Goal: Transaction & Acquisition: Download file/media

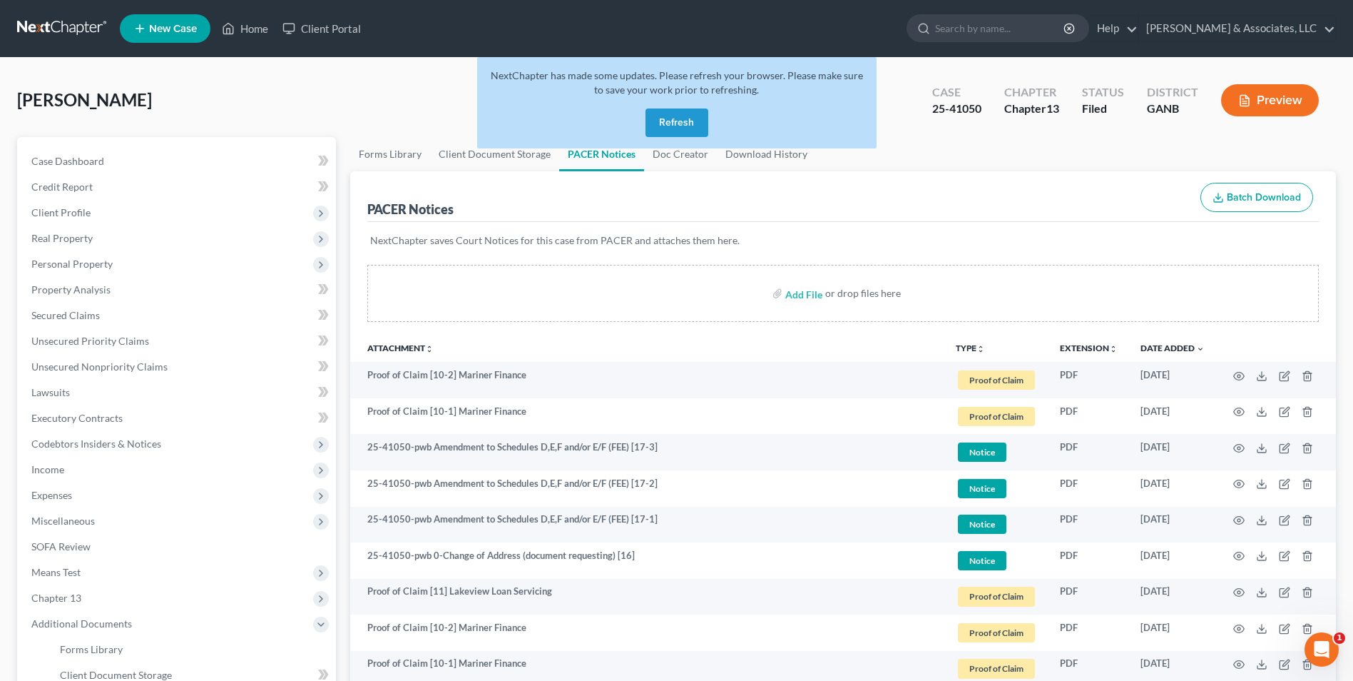
click at [676, 120] on button "Refresh" at bounding box center [677, 122] width 63 height 29
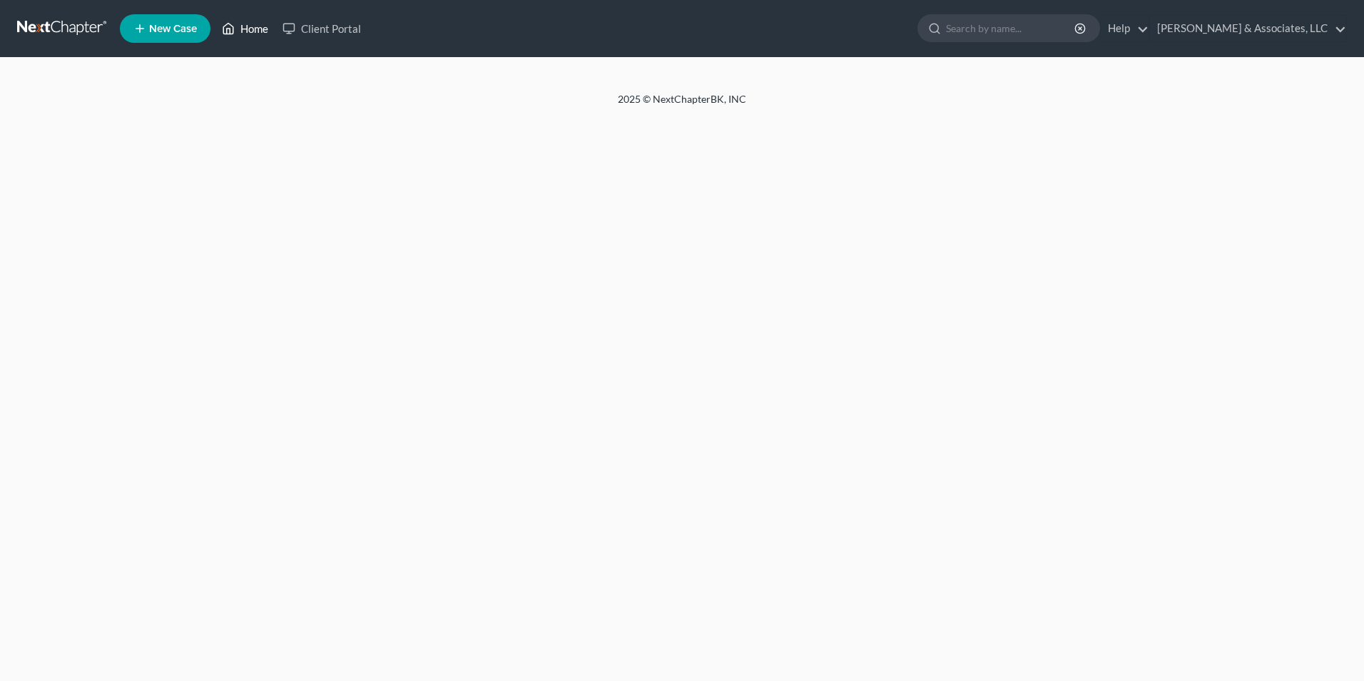
click at [263, 29] on link "Home" at bounding box center [245, 29] width 61 height 26
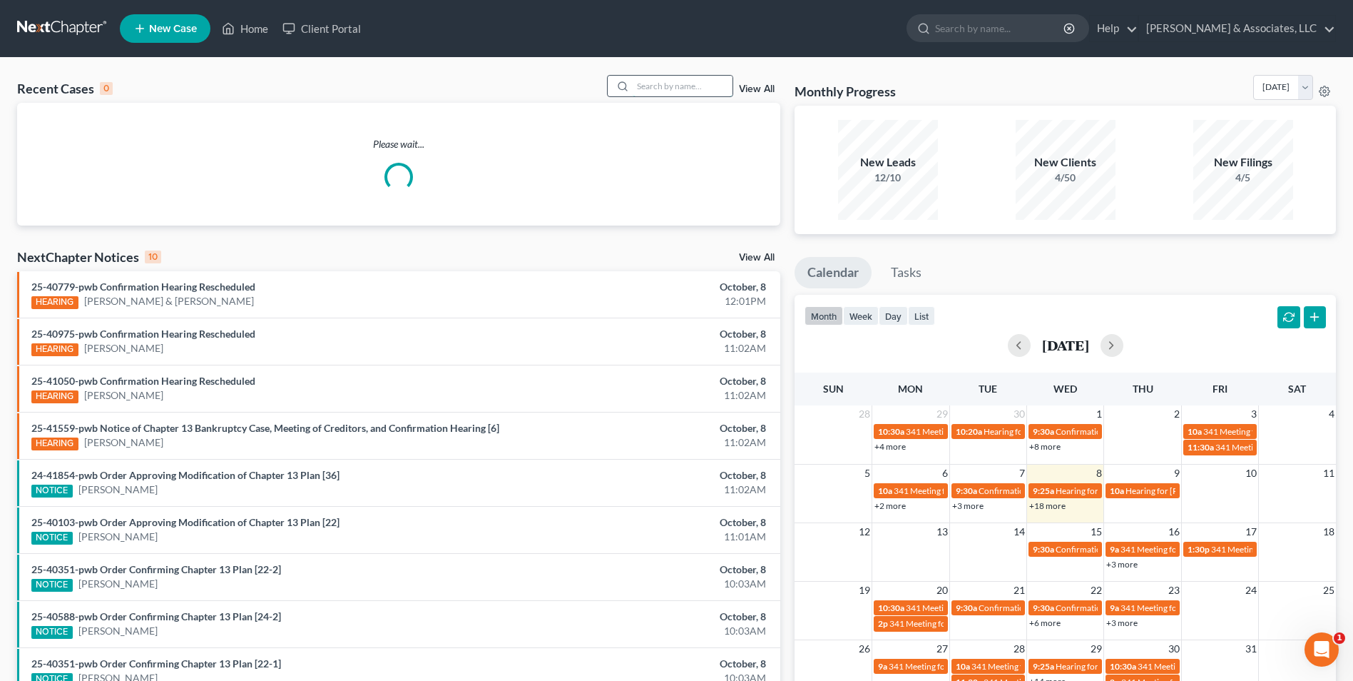
click at [653, 89] on input "search" at bounding box center [683, 86] width 100 height 21
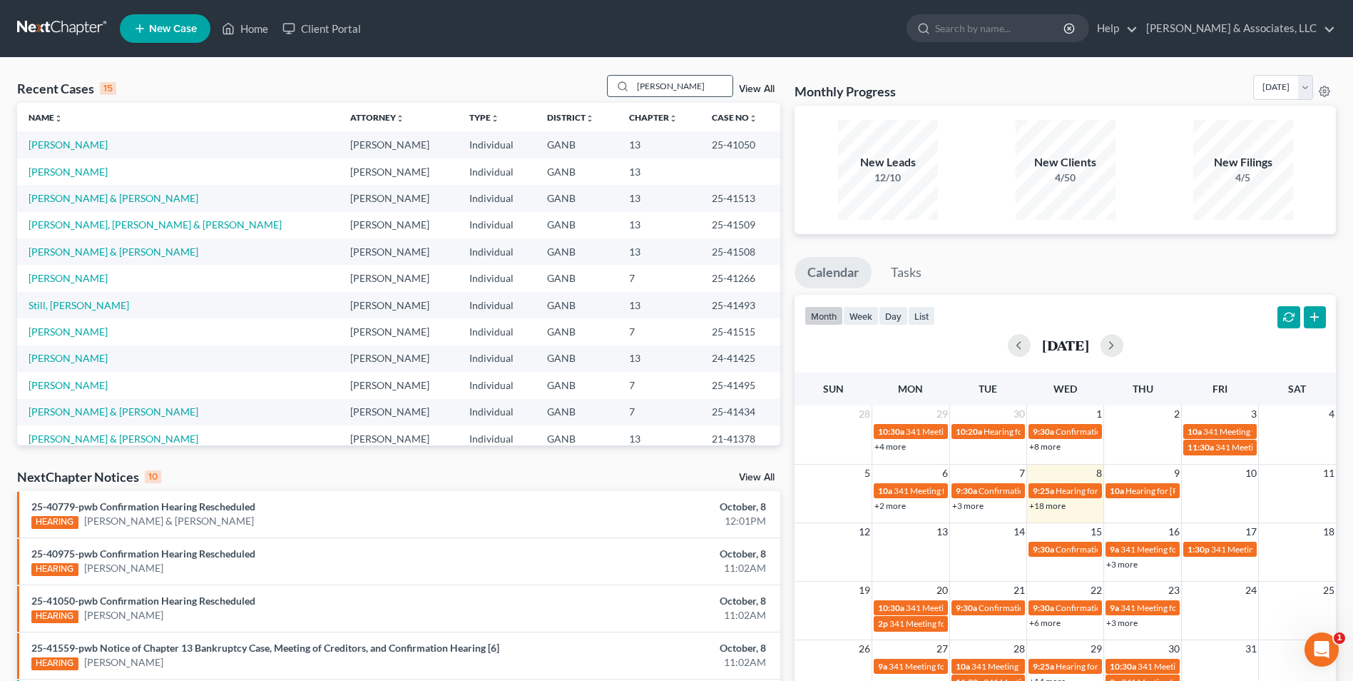
type input "[PERSON_NAME]"
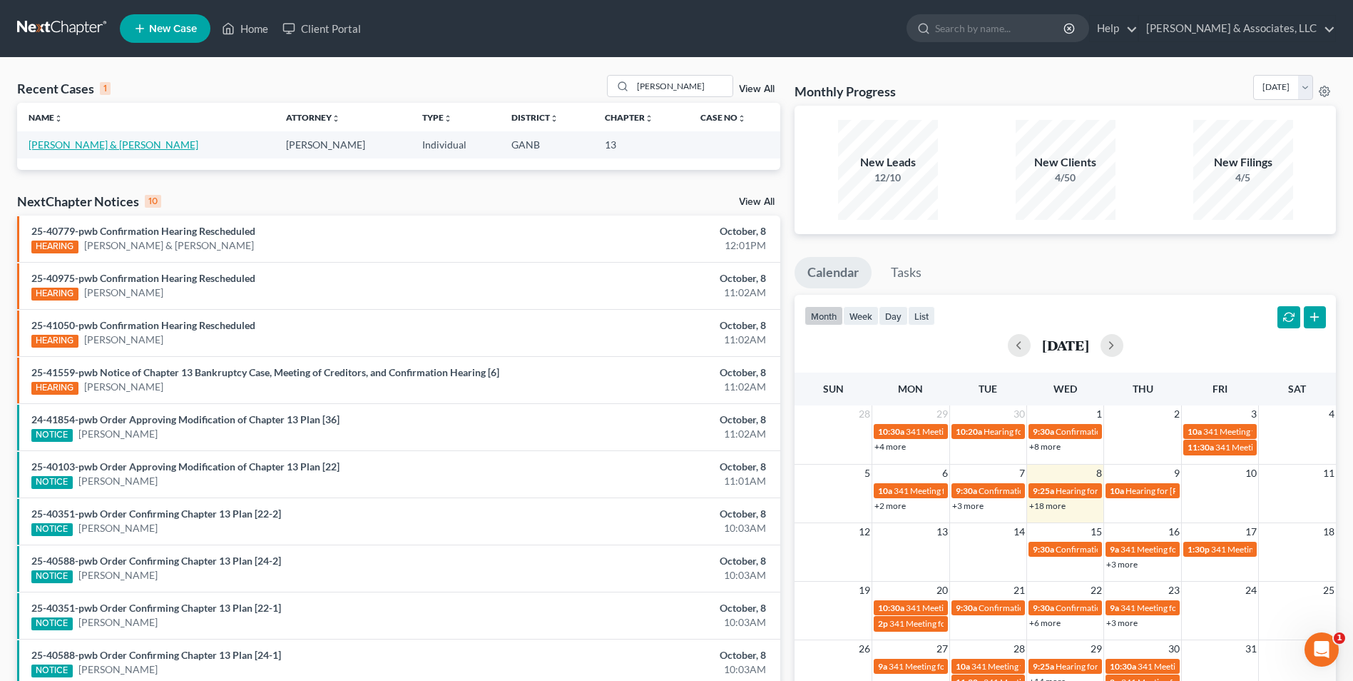
click at [76, 141] on link "[PERSON_NAME] & [PERSON_NAME]" at bounding box center [114, 144] width 170 height 12
click at [76, 141] on link "Keith, Timothy & Taylor" at bounding box center [114, 144] width 170 height 12
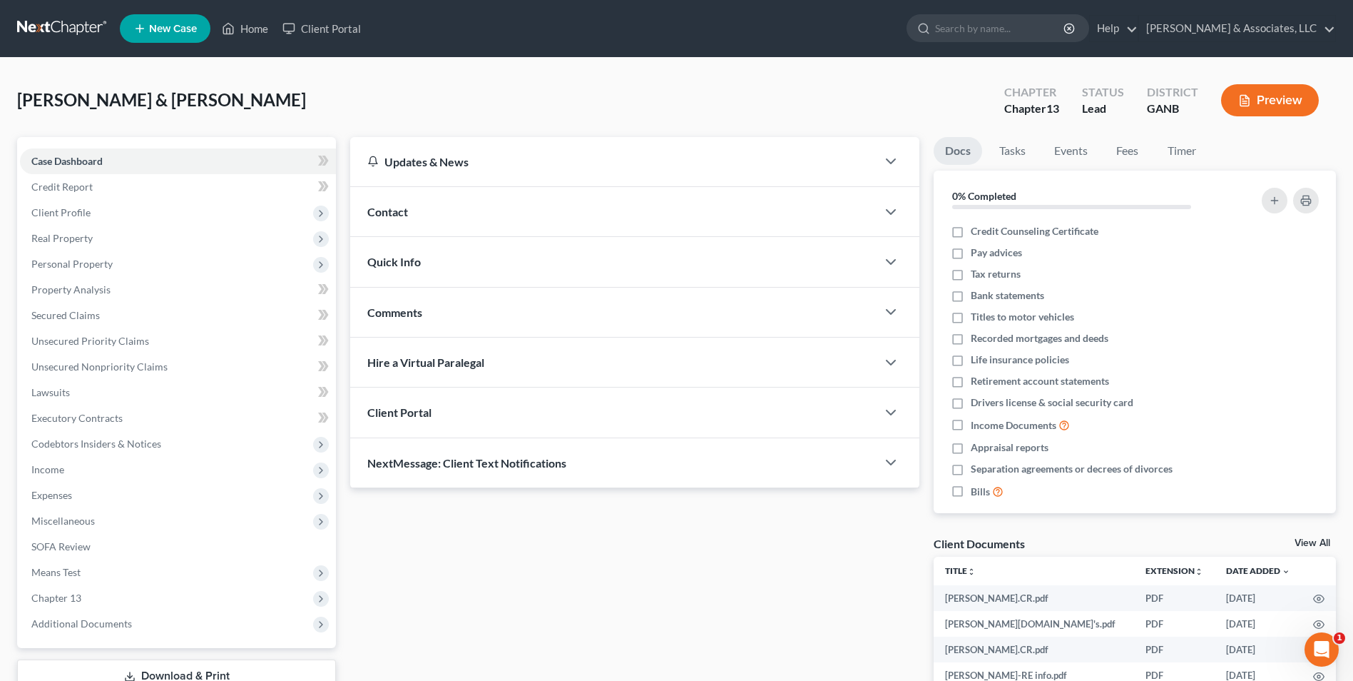
click at [1324, 545] on link "View All" at bounding box center [1313, 543] width 36 height 10
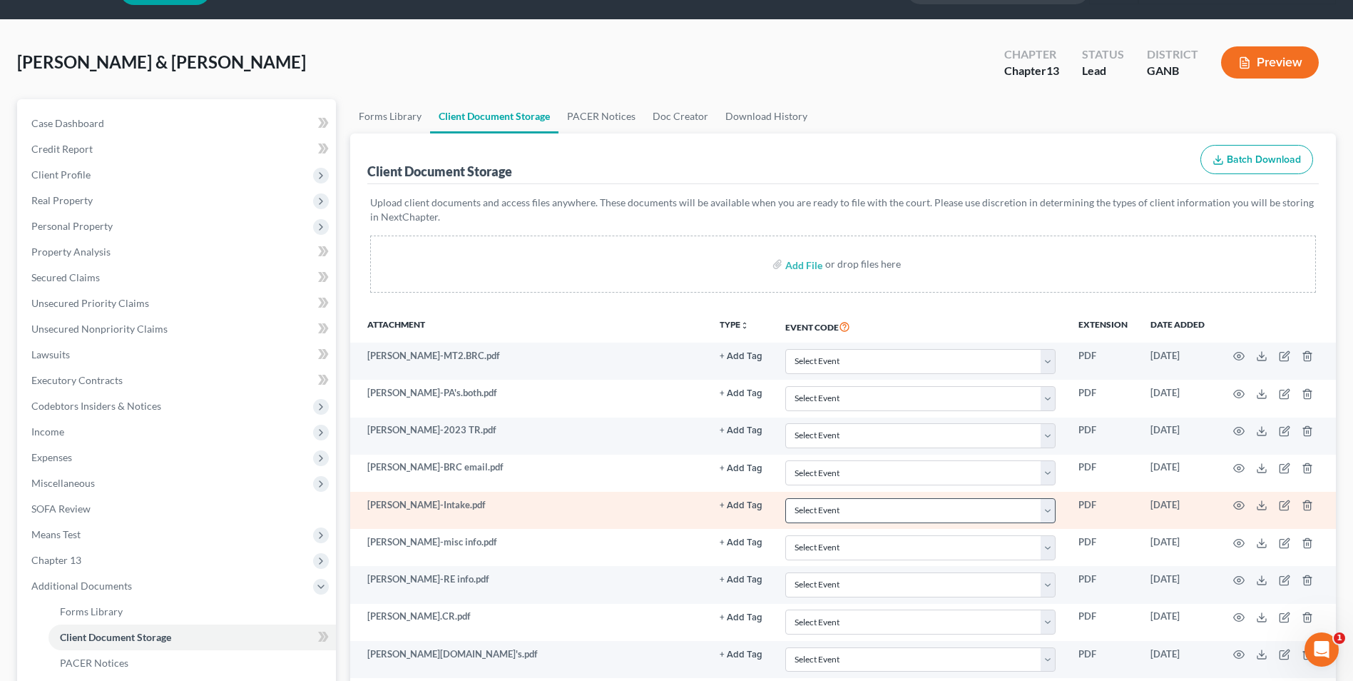
scroll to position [71, 0]
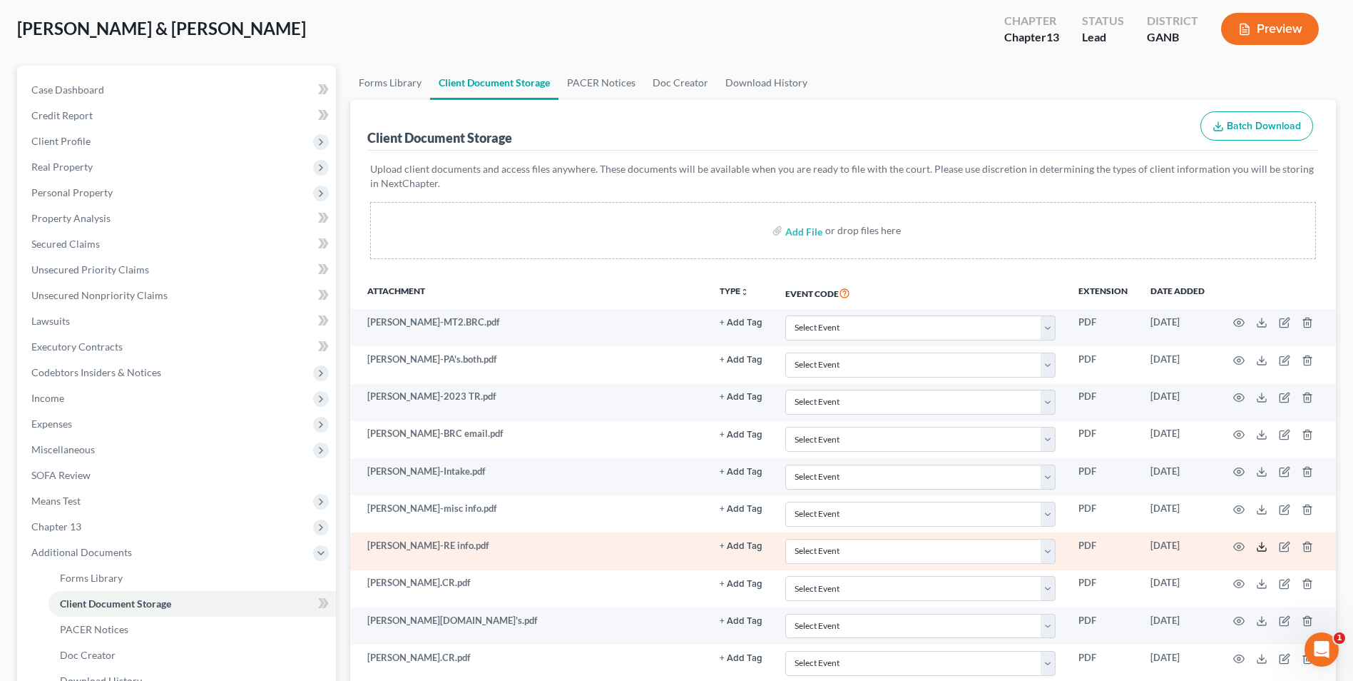
click at [1265, 546] on icon at bounding box center [1261, 546] width 11 height 11
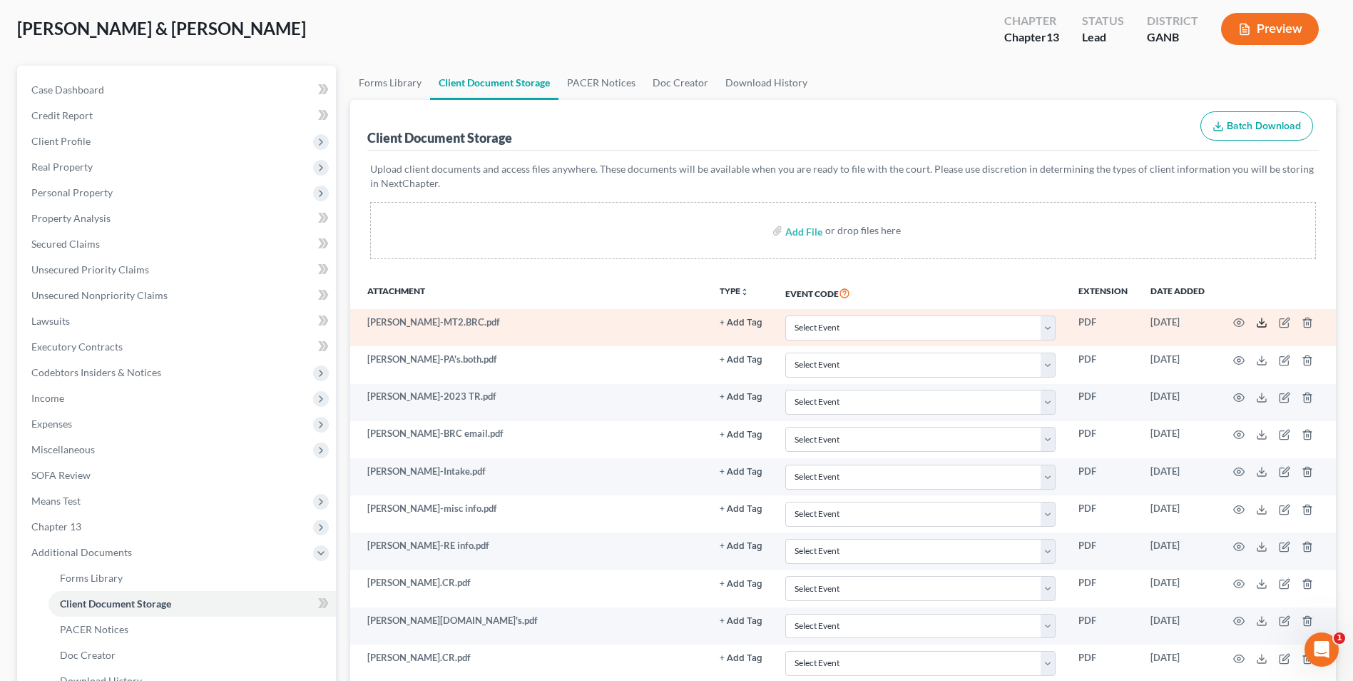
click at [1262, 322] on line at bounding box center [1262, 321] width 0 height 6
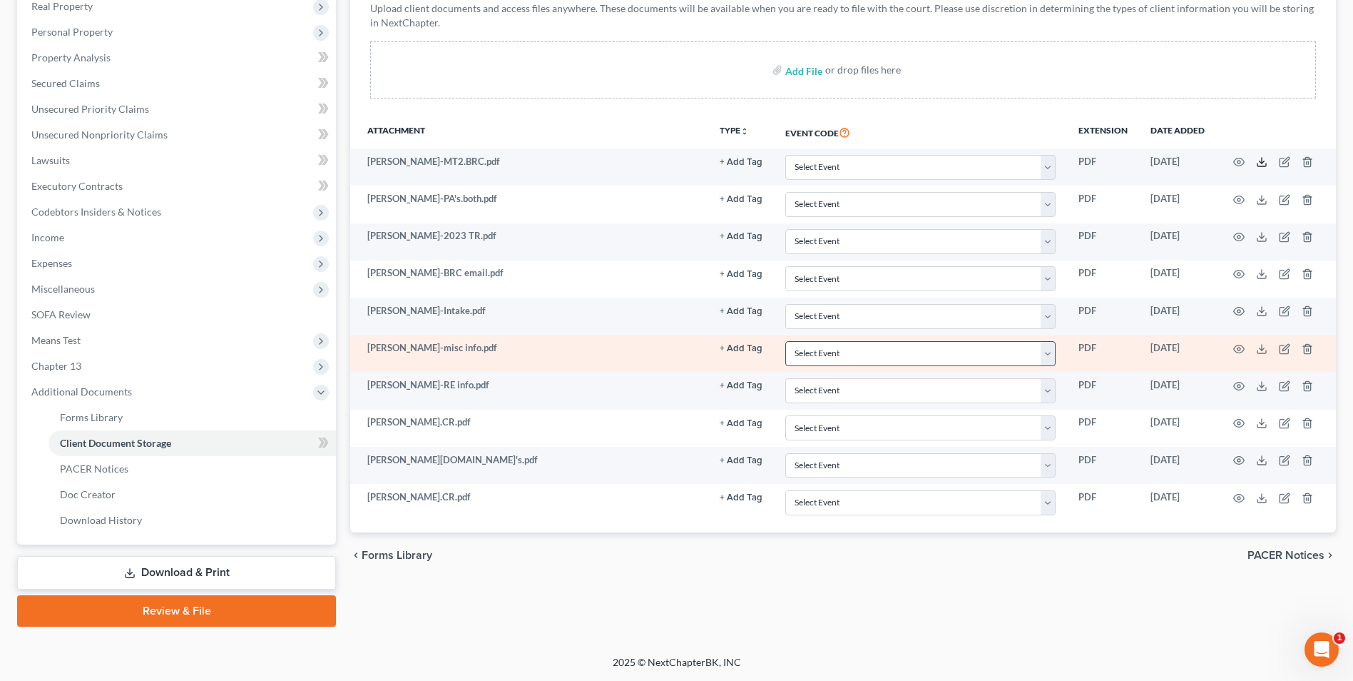
scroll to position [161, 0]
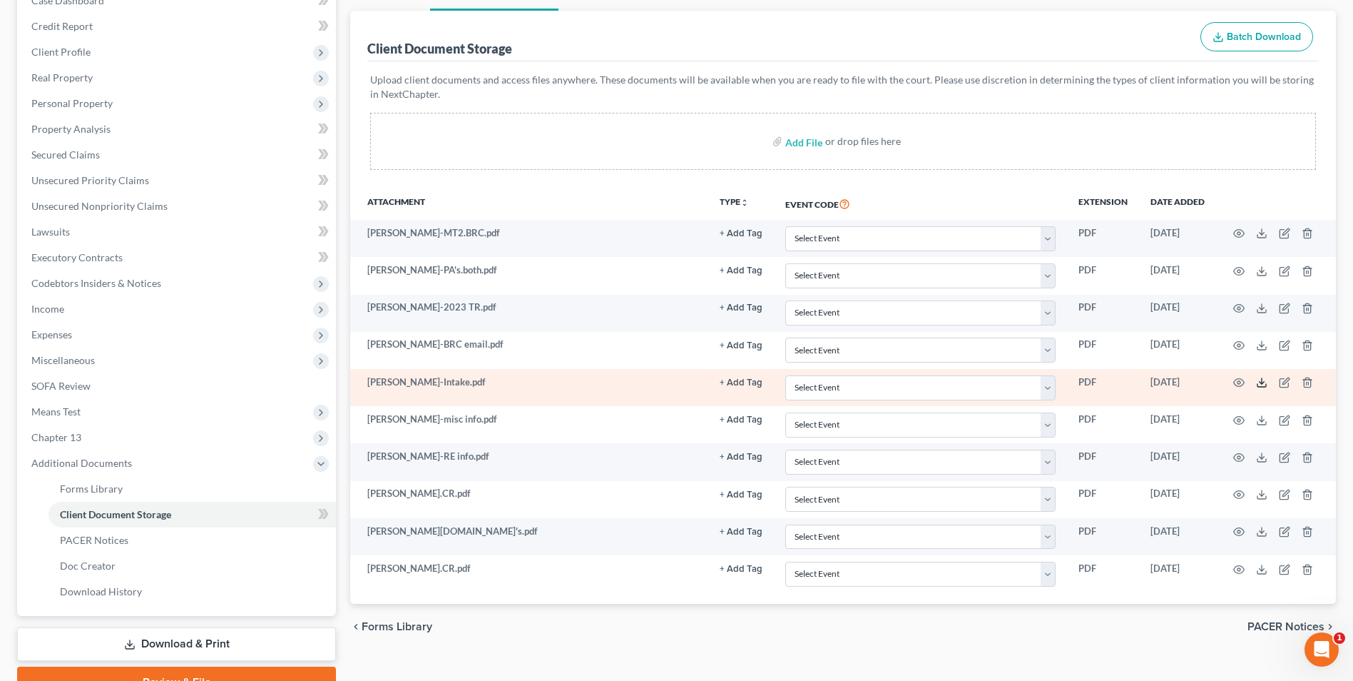
click at [1263, 384] on polyline at bounding box center [1262, 383] width 5 height 2
click at [1262, 380] on line at bounding box center [1262, 381] width 0 height 6
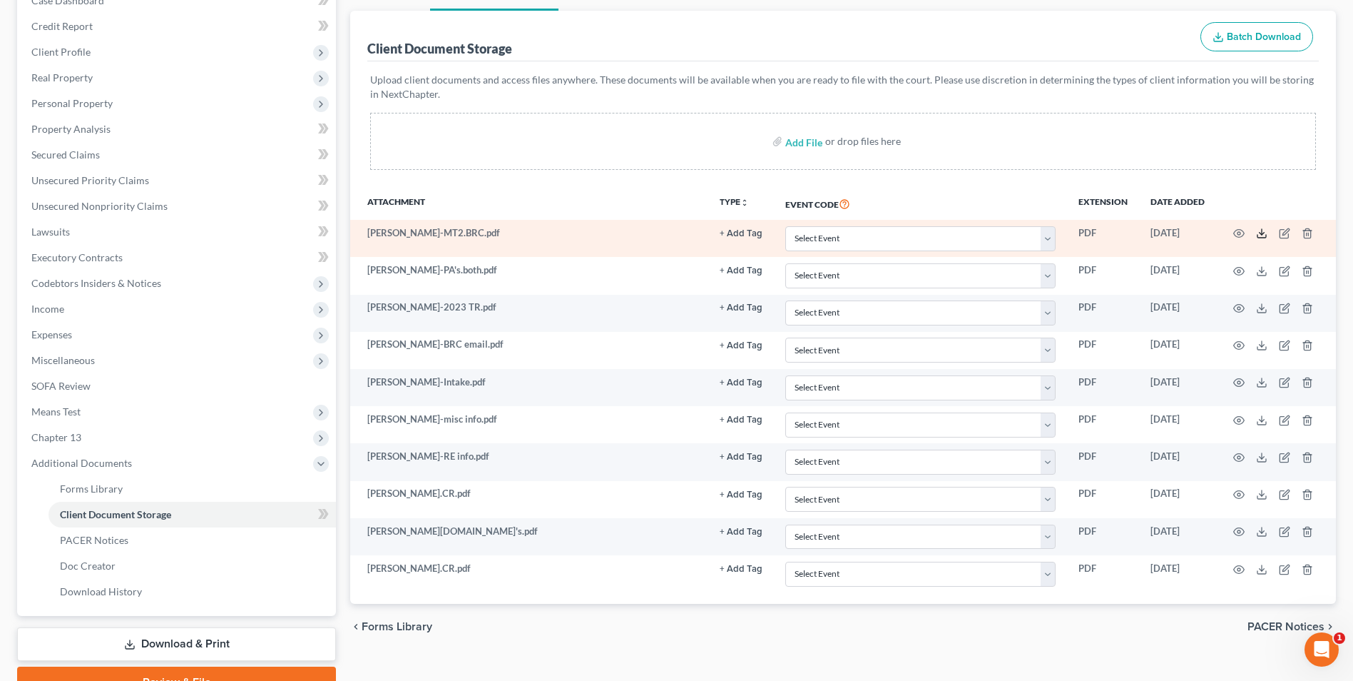
click at [1258, 230] on icon at bounding box center [1261, 233] width 11 height 11
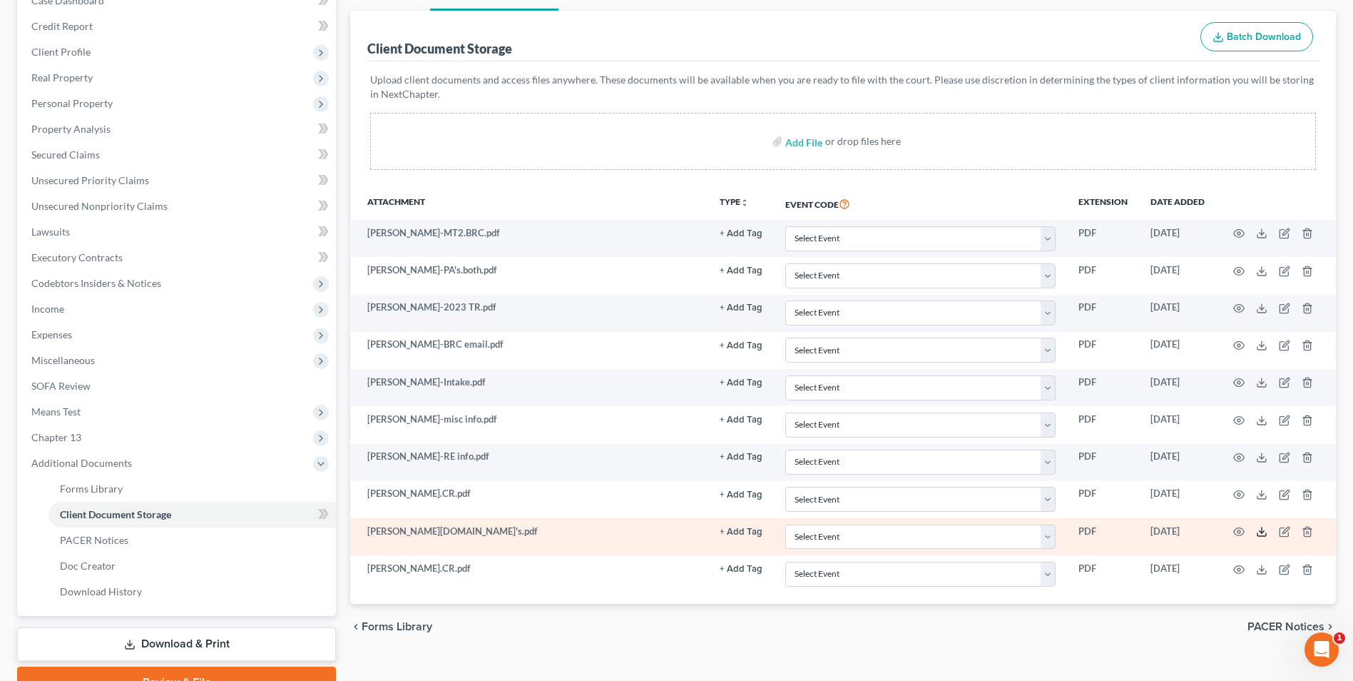
click at [1263, 529] on icon at bounding box center [1261, 531] width 11 height 11
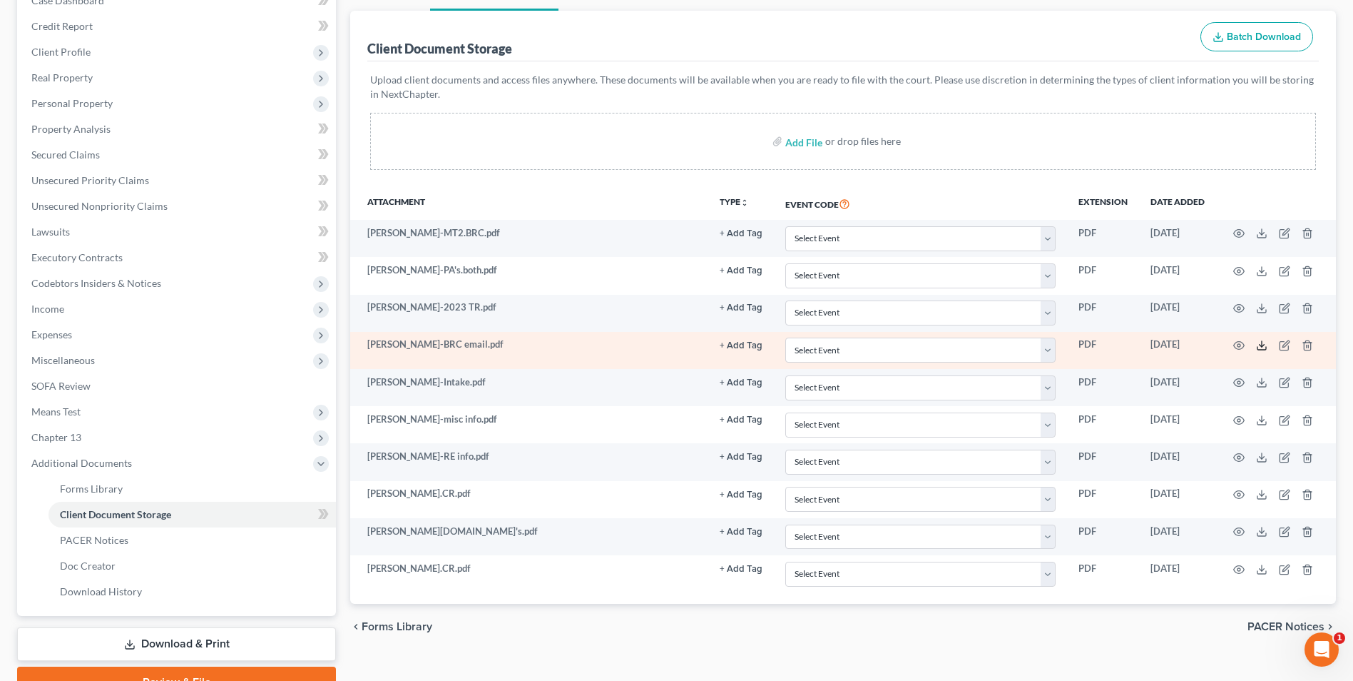
click at [1266, 345] on icon at bounding box center [1261, 345] width 11 height 11
